Goal: Task Accomplishment & Management: Manage account settings

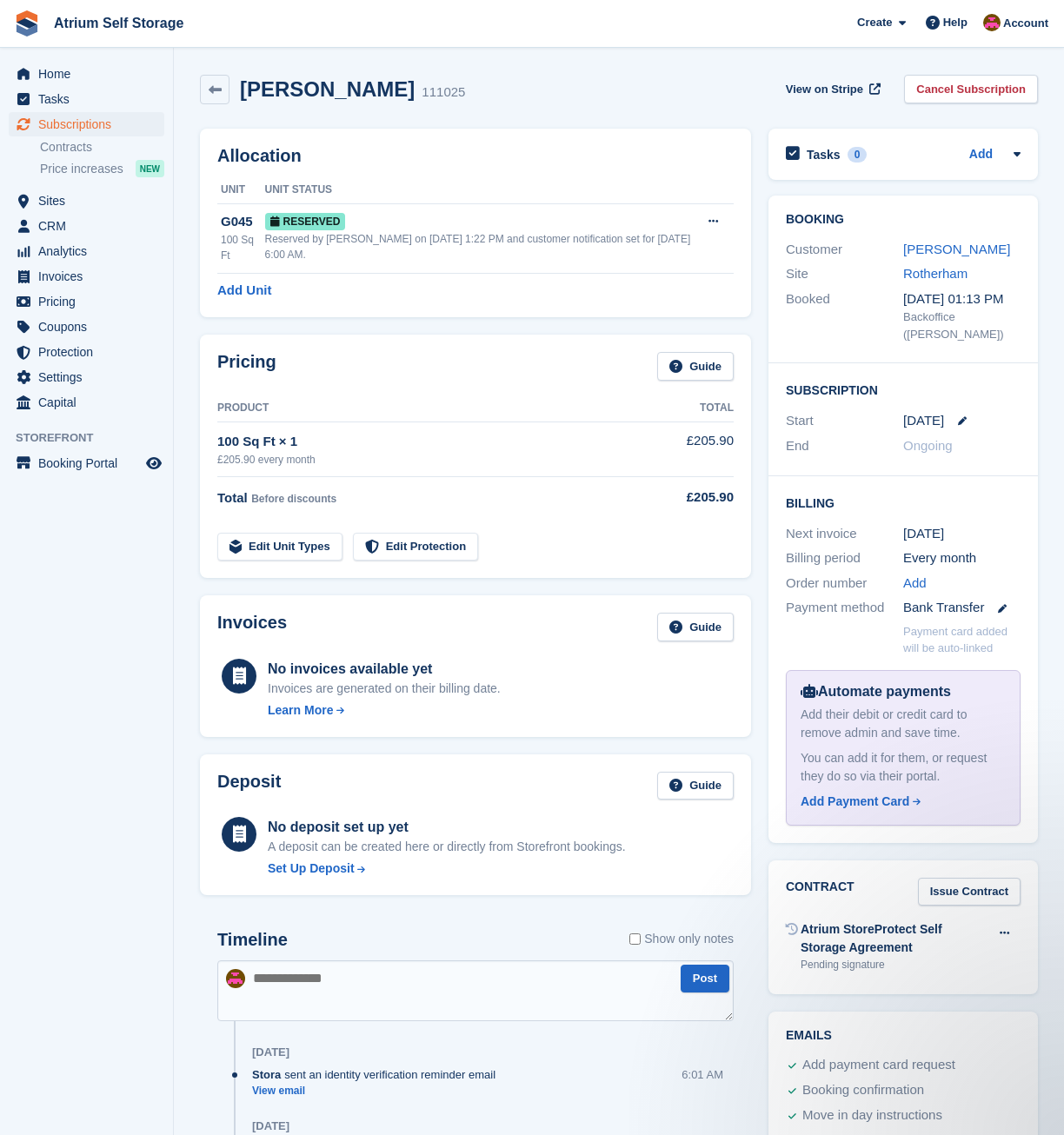
click at [722, 112] on div "Arran Scott 111025 View on Stripe Cancel Subscription" at bounding box center [618, 92] width 855 height 54
click at [113, 272] on span "Invoices" at bounding box center [91, 276] width 104 height 25
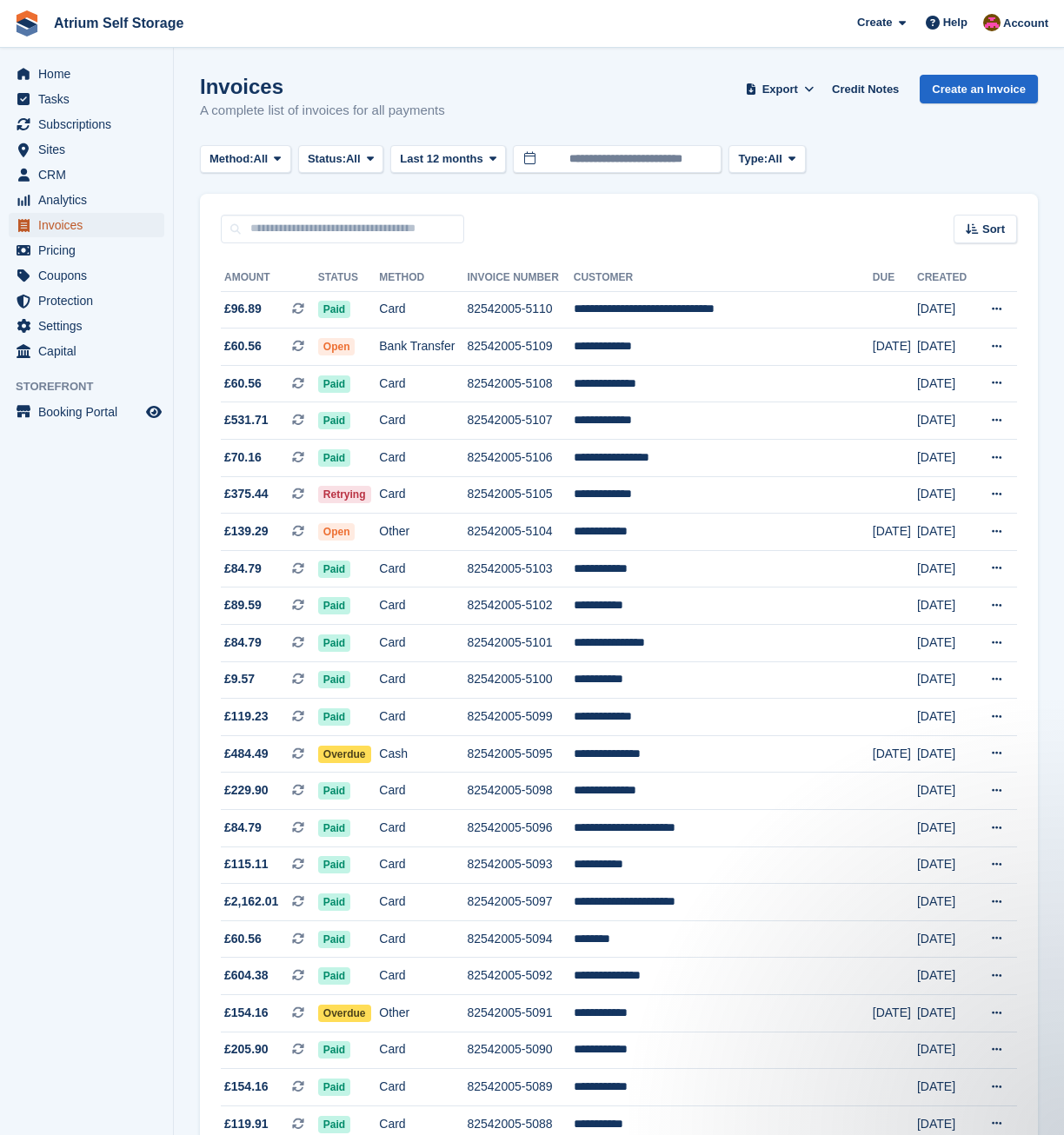
click at [57, 225] on span "Invoices" at bounding box center [91, 225] width 104 height 25
click at [84, 120] on span "Subscriptions" at bounding box center [91, 124] width 104 height 25
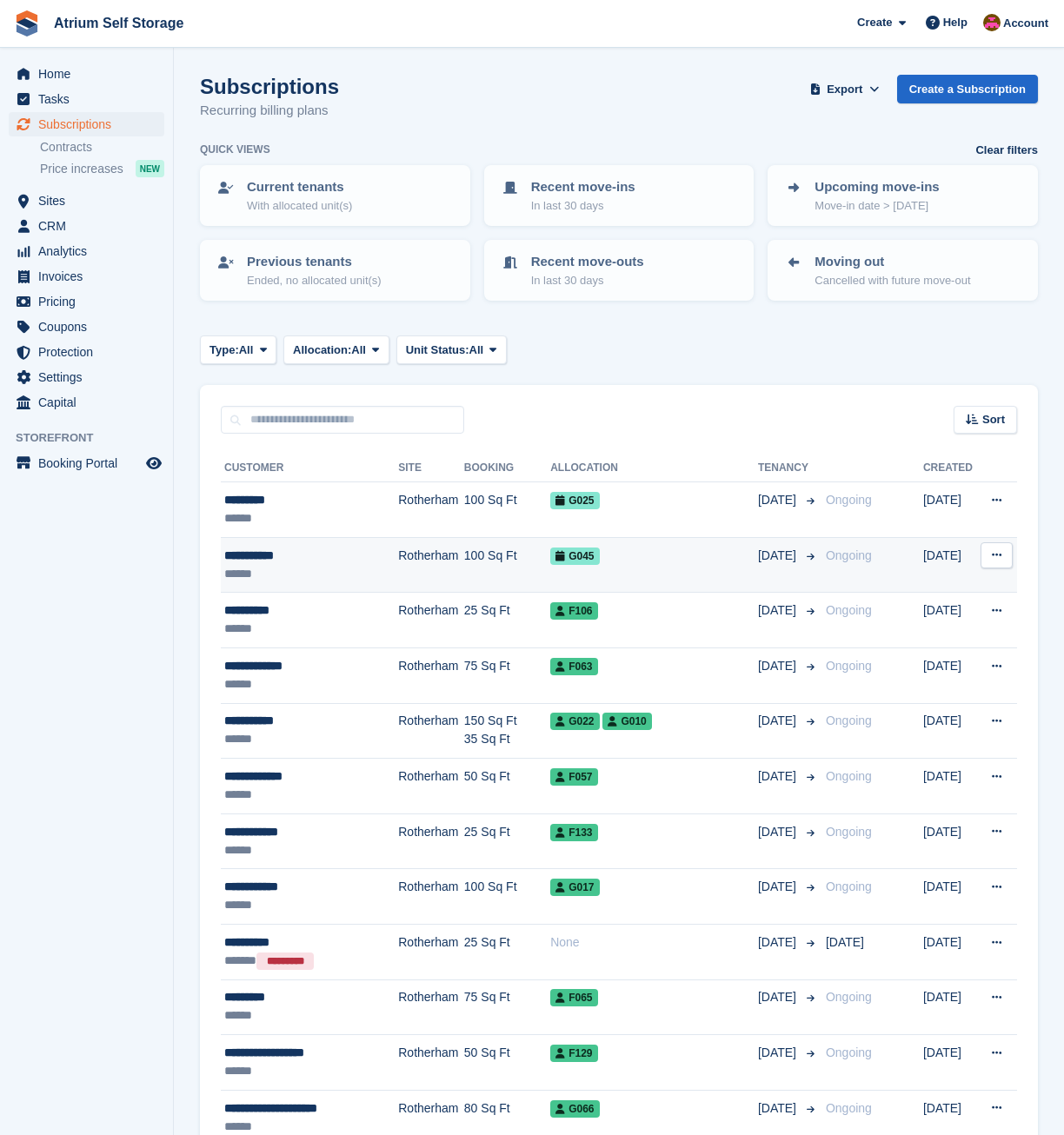
click at [356, 551] on div "**********" at bounding box center [304, 555] width 159 height 18
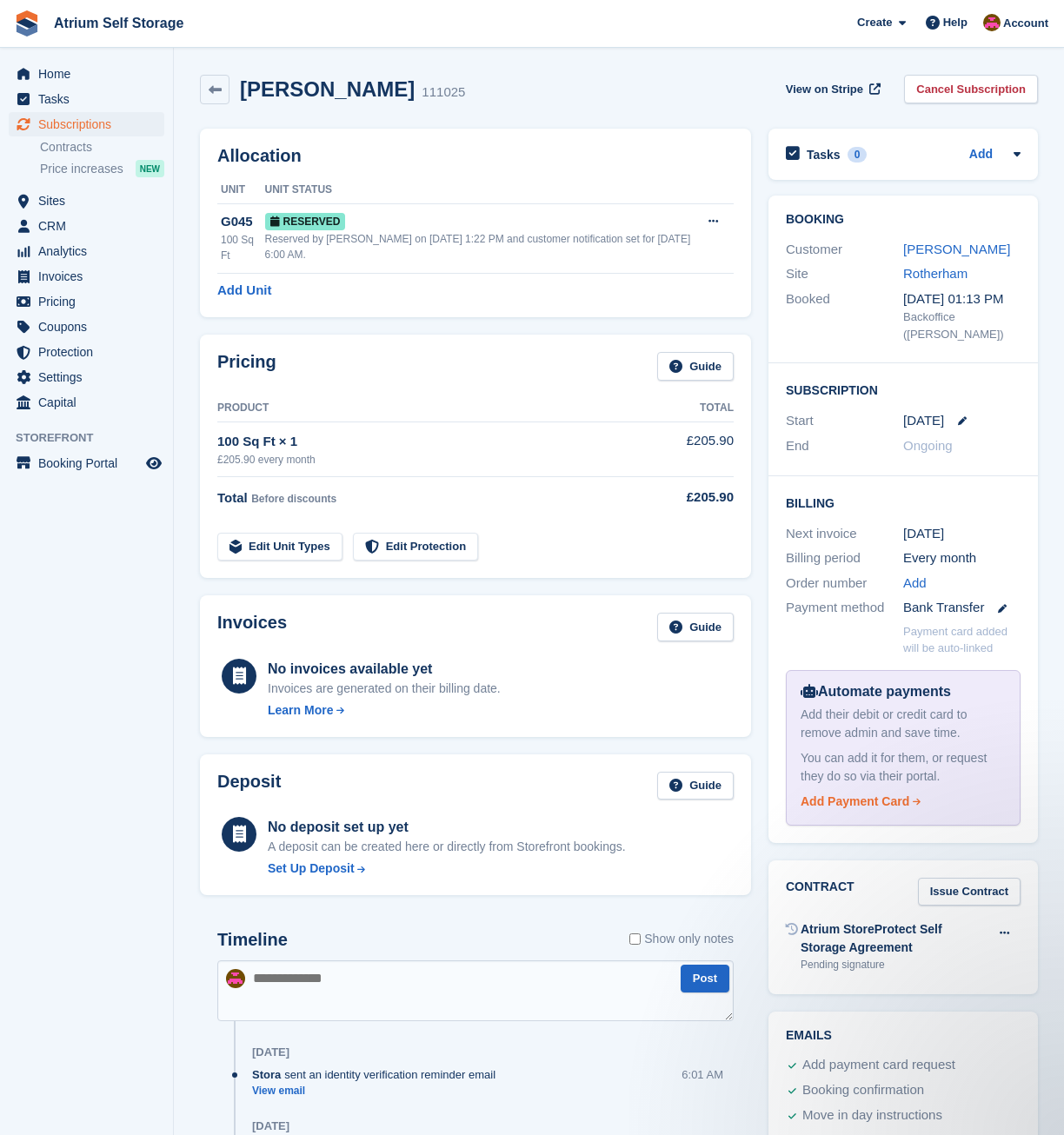
click at [878, 803] on div "Add Payment Card" at bounding box center [854, 801] width 109 height 18
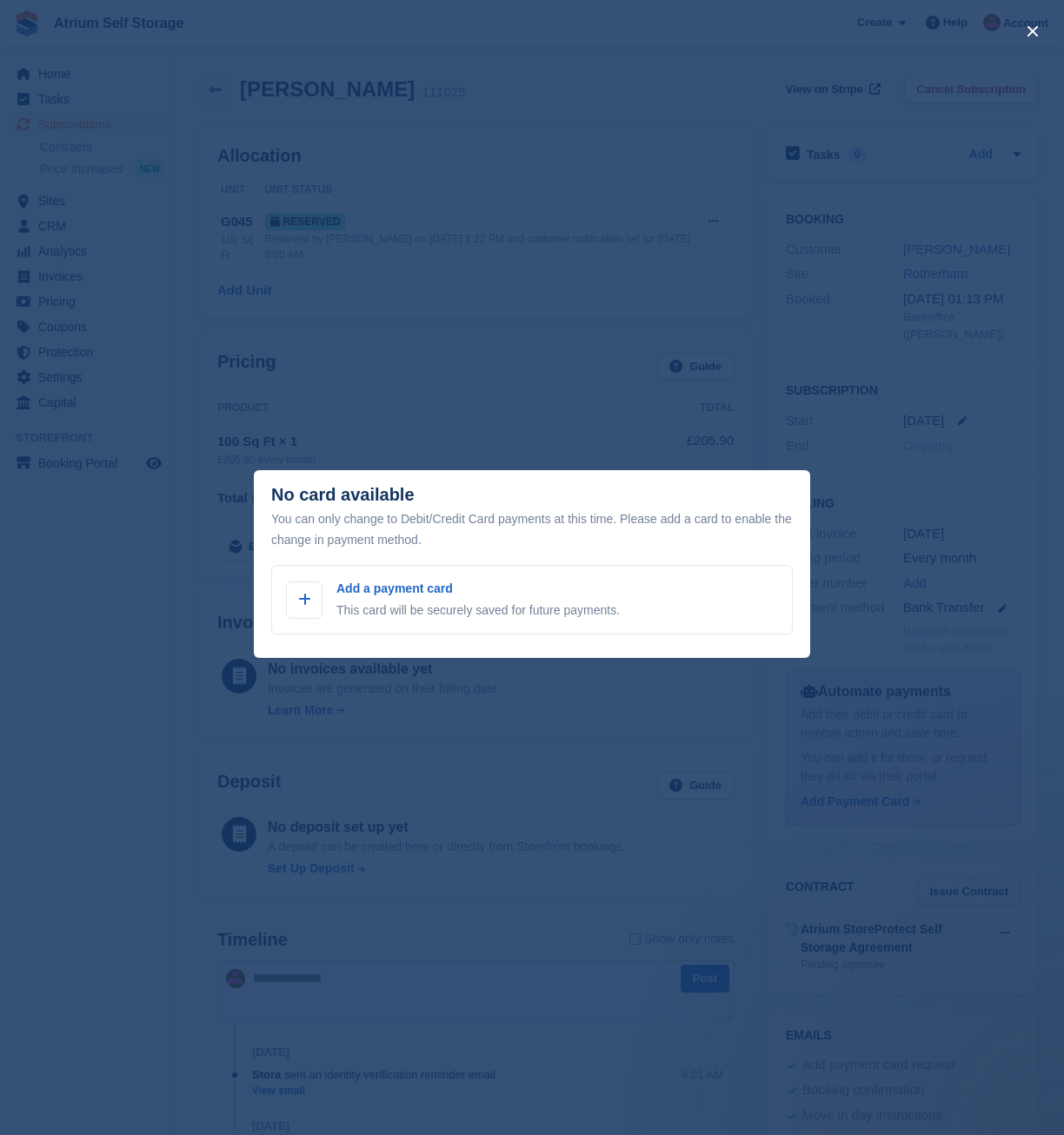
click at [694, 747] on div "close" at bounding box center [532, 567] width 1064 height 1135
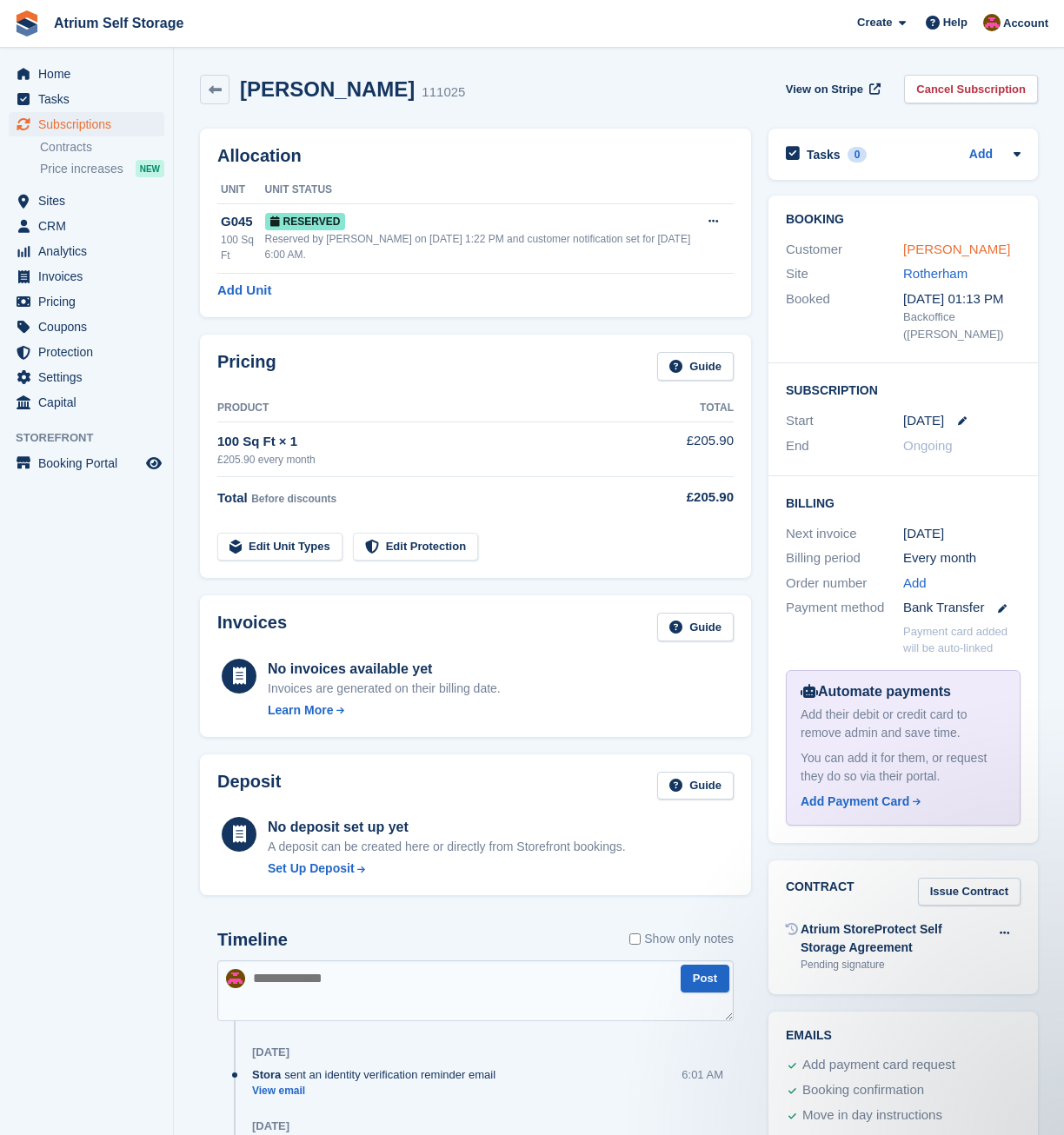
click at [960, 252] on link "[PERSON_NAME]" at bounding box center [956, 249] width 107 height 15
